Goal: Task Accomplishment & Management: Manage account settings

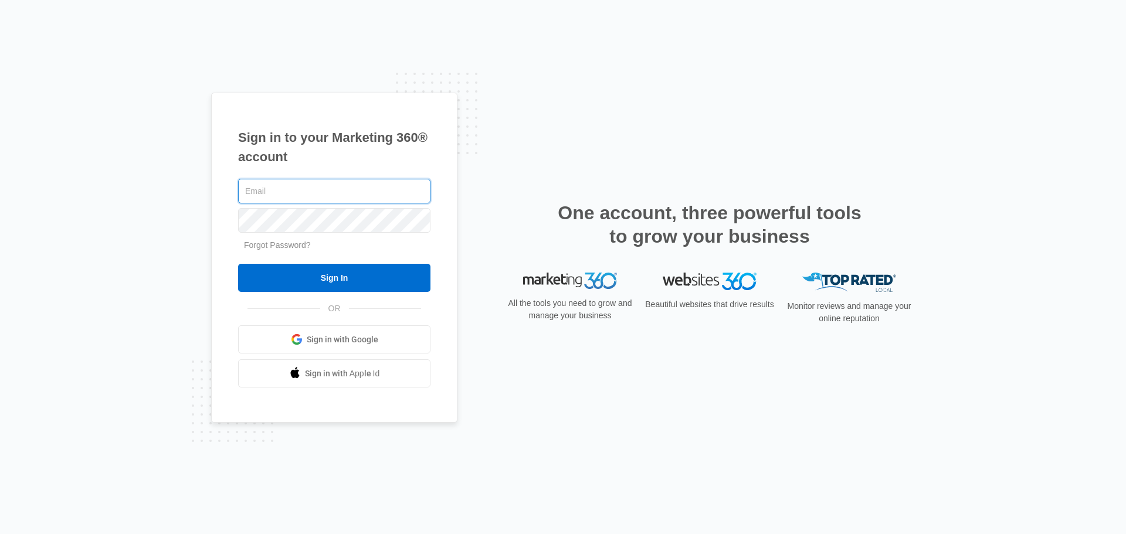
click at [296, 191] on input "text" at bounding box center [334, 191] width 192 height 25
click at [283, 186] on input "text" at bounding box center [334, 191] width 192 height 25
click at [270, 189] on input "text" at bounding box center [334, 191] width 192 height 25
paste input "[PERSON_NAME][EMAIL_ADDRESS][DOMAIN_NAME]"
type input "[PERSON_NAME][EMAIL_ADDRESS][DOMAIN_NAME]"
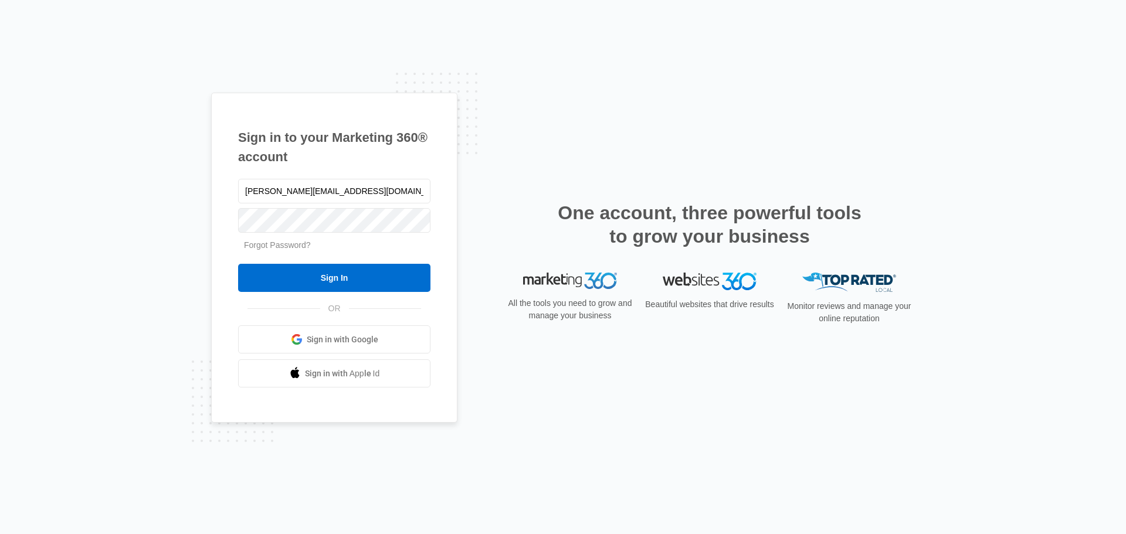
click at [272, 244] on link "Forgot Password?" at bounding box center [277, 244] width 67 height 9
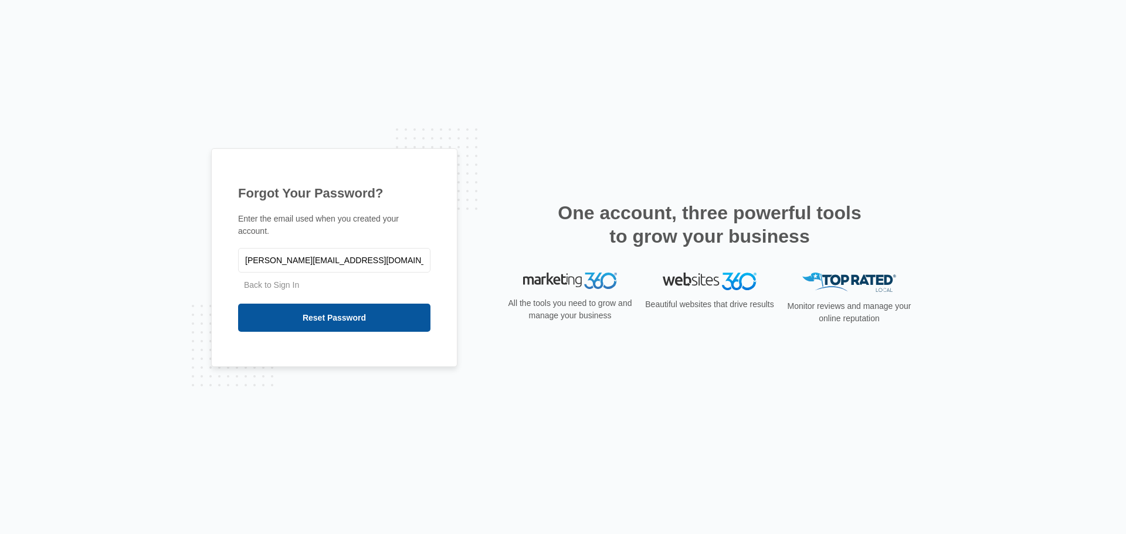
type input "cameron@hopeandteal.com"
click at [334, 314] on input "Reset Password" at bounding box center [334, 318] width 192 height 28
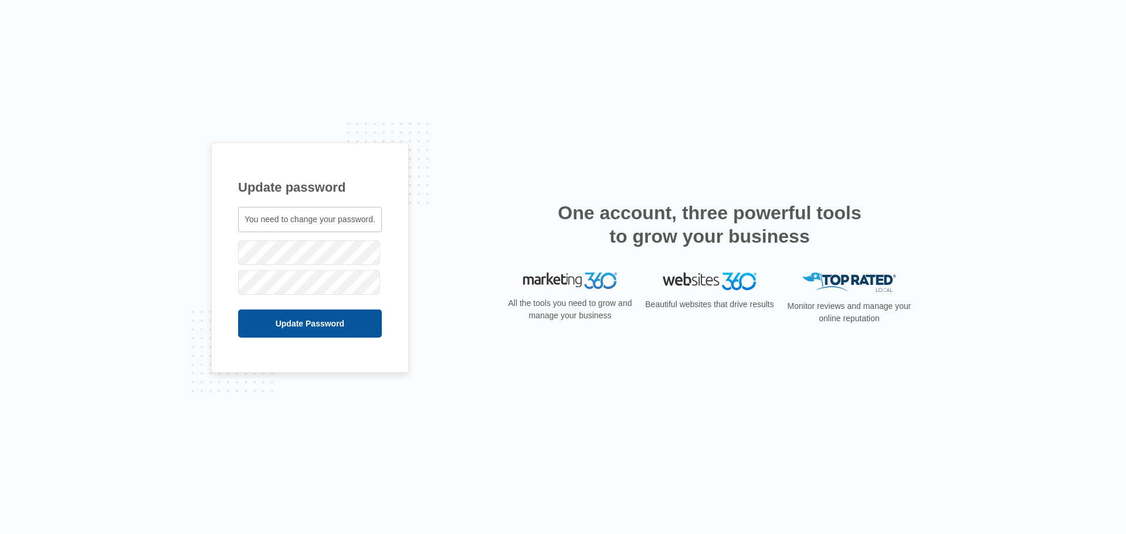
click at [317, 323] on input "Update Password" at bounding box center [310, 324] width 144 height 28
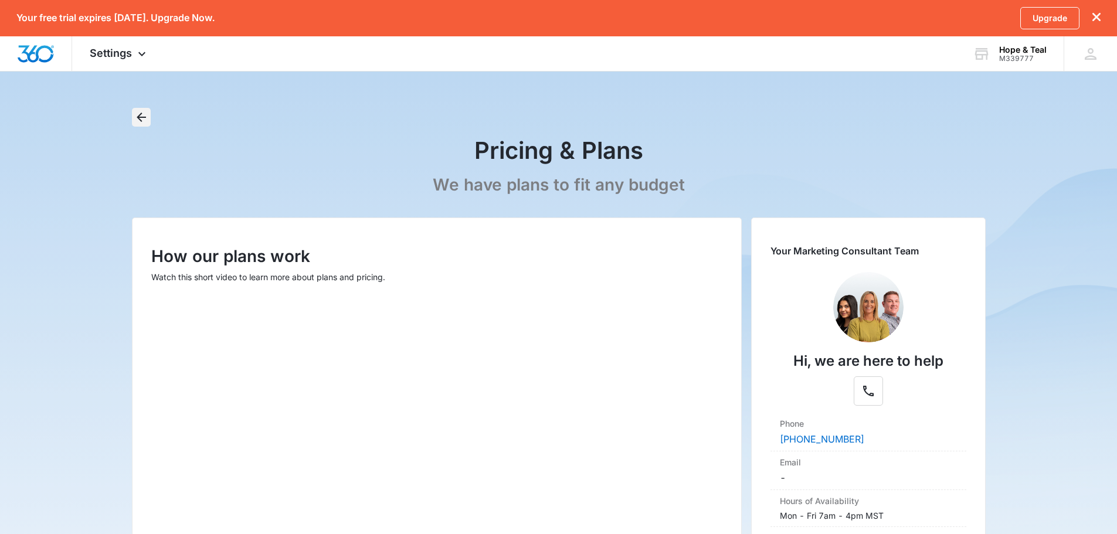
click at [142, 120] on icon "Back" at bounding box center [141, 117] width 14 height 14
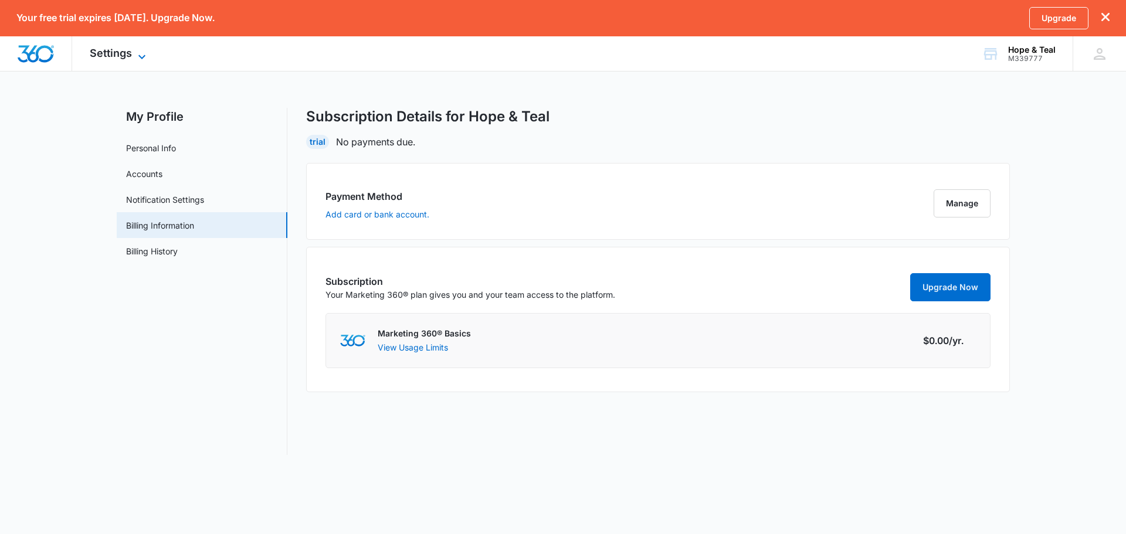
click at [120, 54] on span "Settings" at bounding box center [111, 53] width 42 height 12
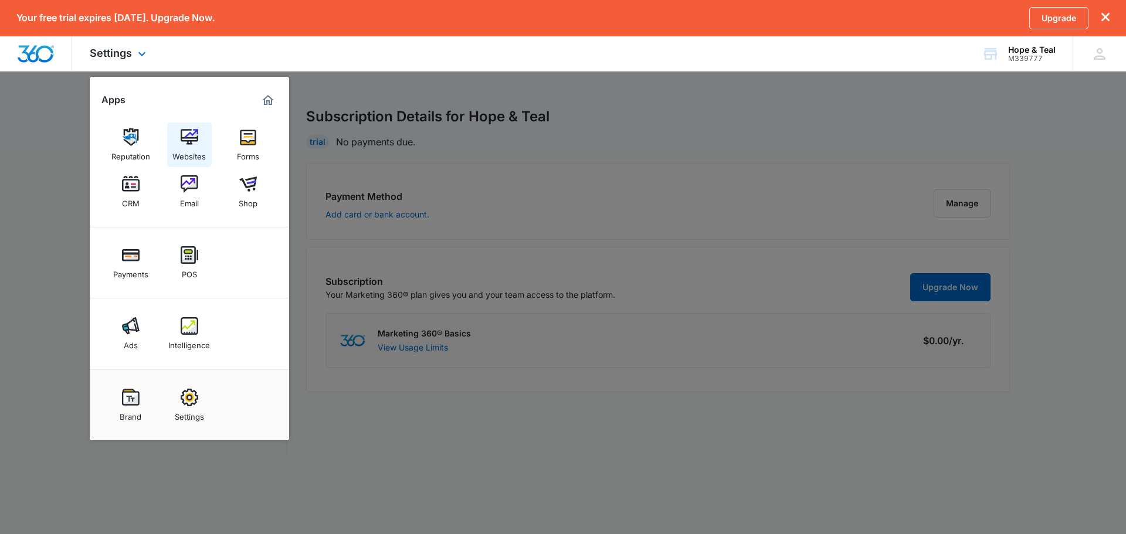
click at [184, 137] on img at bounding box center [190, 137] width 18 height 18
